Goal: Task Accomplishment & Management: Manage account settings

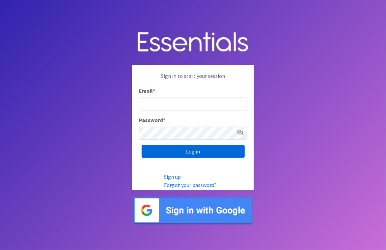
type input "[PERSON_NAME][EMAIL_ADDRESS][PERSON_NAME][DOMAIN_NAME]"
click at [177, 152] on input "Log in" at bounding box center [193, 151] width 103 height 13
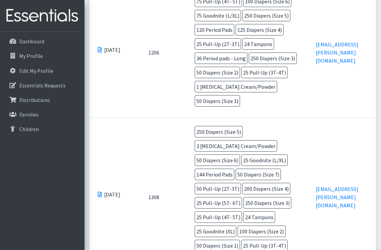
scroll to position [372, 0]
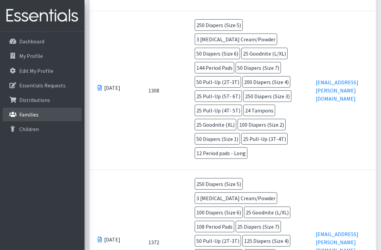
click at [25, 118] on link "Families" at bounding box center [42, 115] width 79 height 14
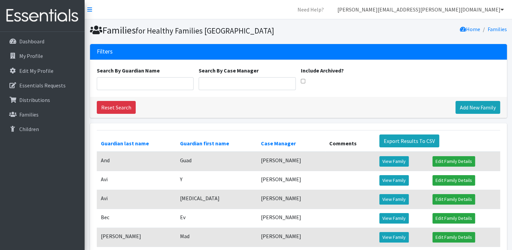
click at [381, 14] on link "[PERSON_NAME][EMAIL_ADDRESS][PERSON_NAME][DOMAIN_NAME]" at bounding box center [420, 10] width 177 height 14
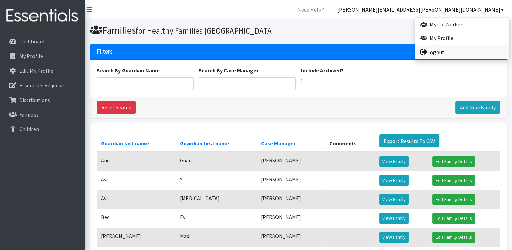
click at [381, 48] on link "Logout" at bounding box center [462, 52] width 94 height 14
